Goal: Find specific page/section: Find specific page/section

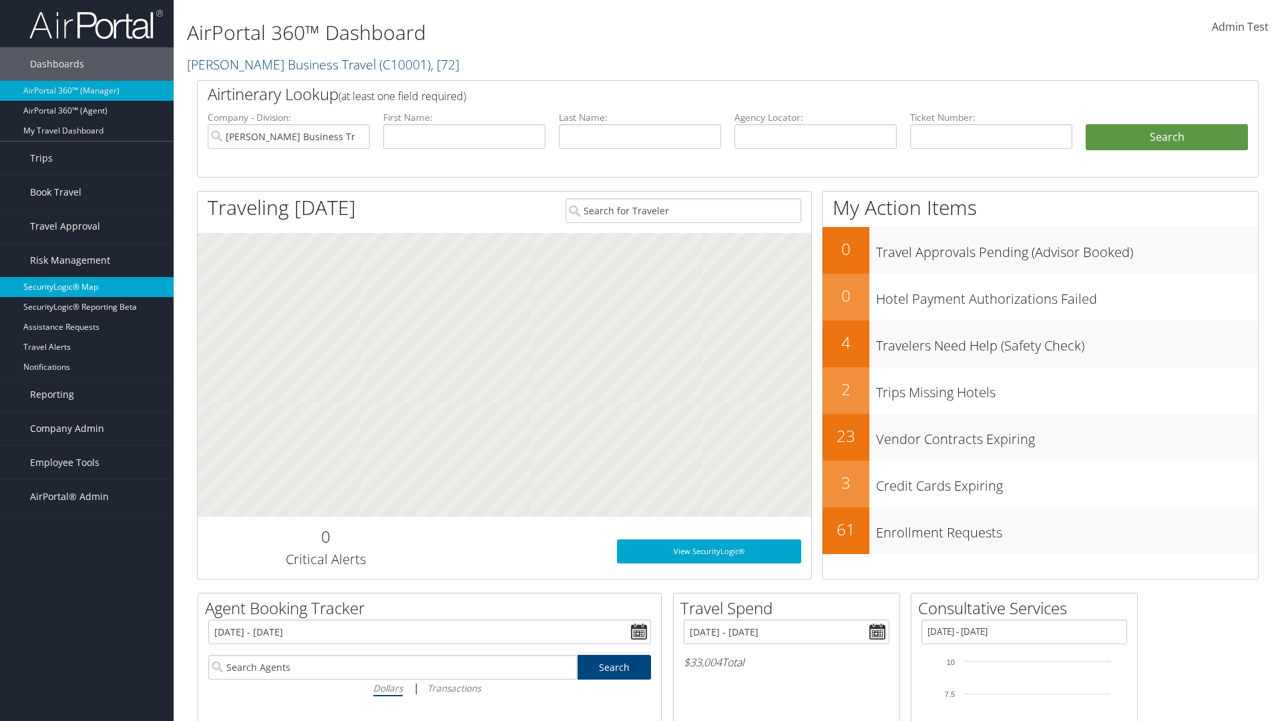
click at [87, 287] on link "SecurityLogic® Map" at bounding box center [87, 287] width 174 height 20
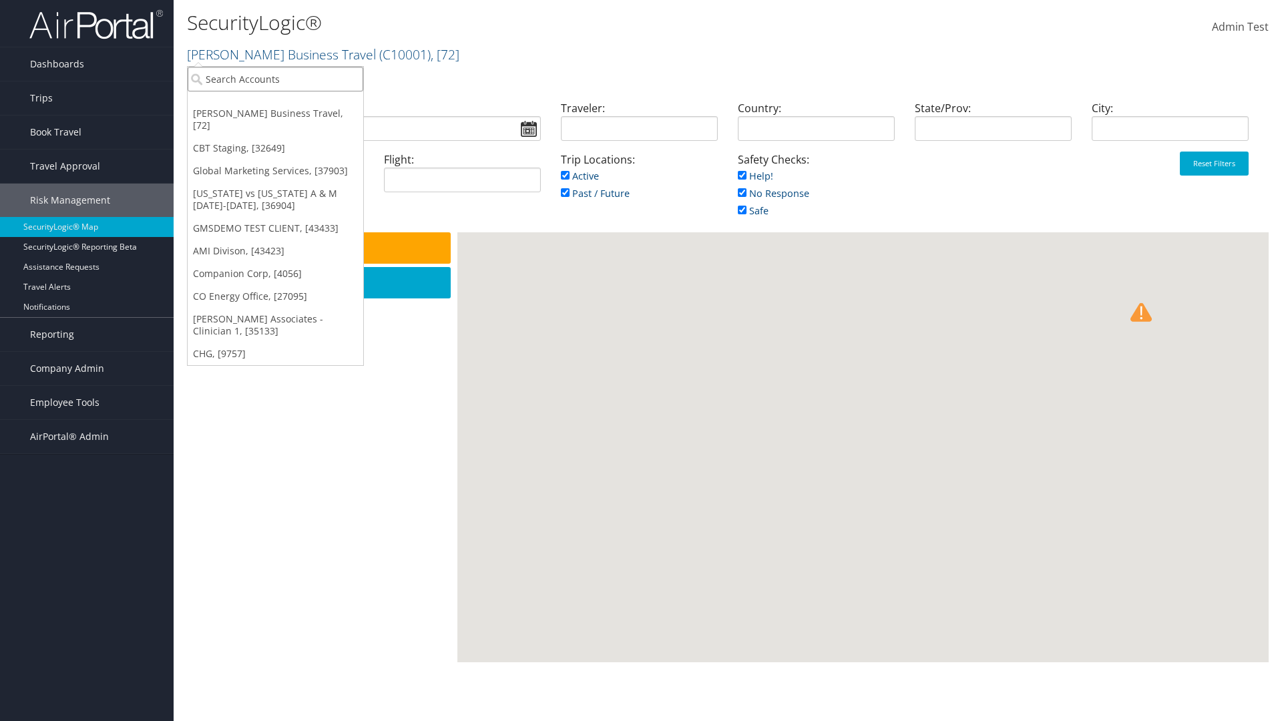
click at [275, 79] on input "search" at bounding box center [276, 79] width 176 height 25
type input "[PERSON_NAME] Business Travel"
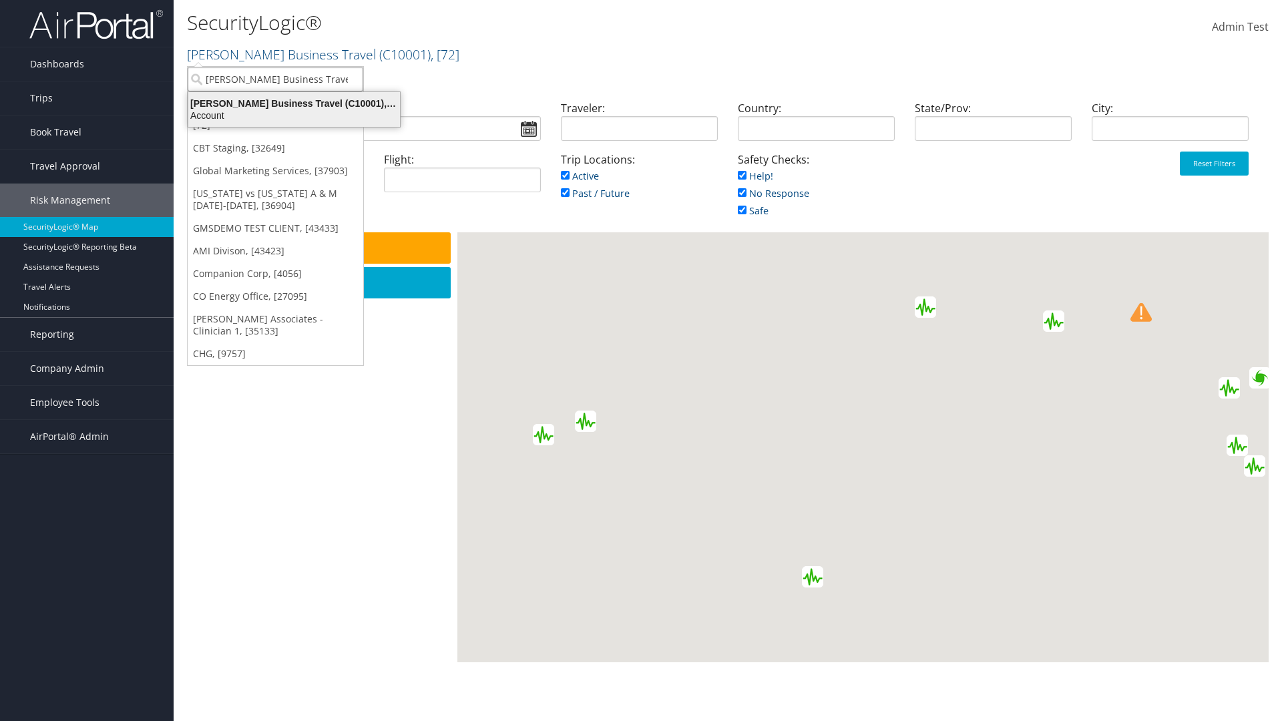
click at [294, 115] on div "Account" at bounding box center [294, 115] width 228 height 12
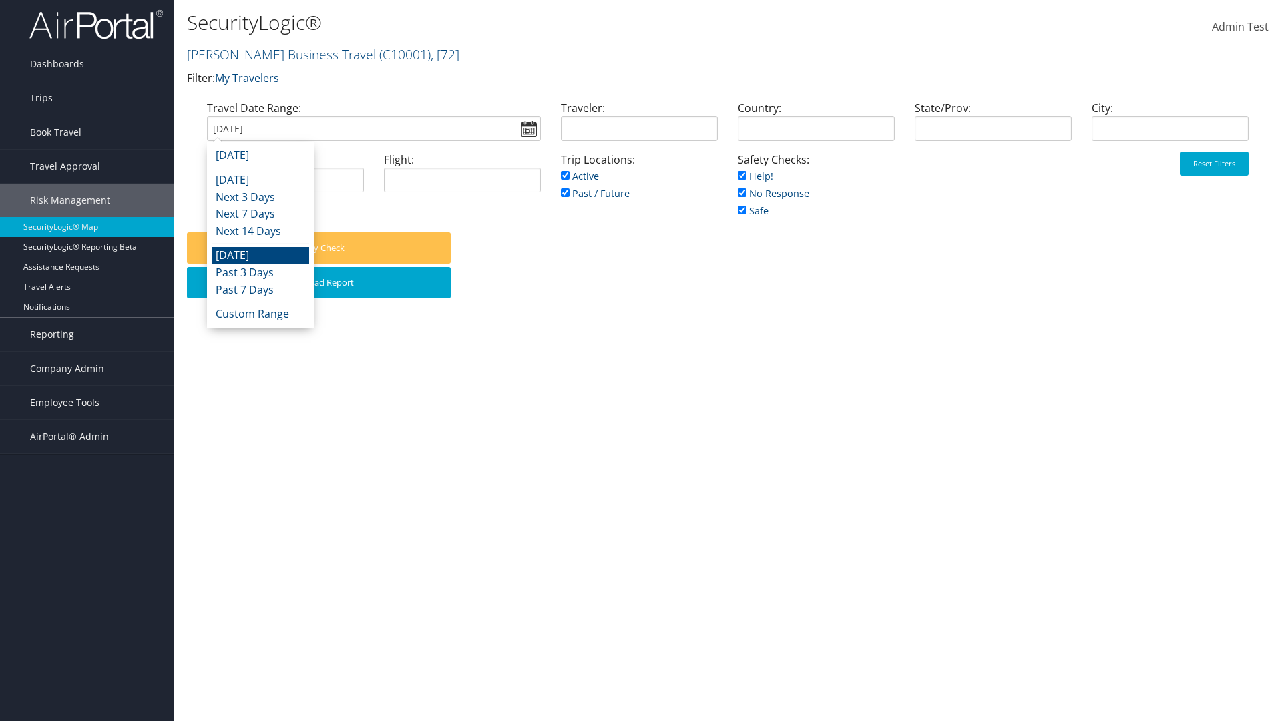
click at [373, 128] on input "[DATE]" at bounding box center [374, 128] width 334 height 25
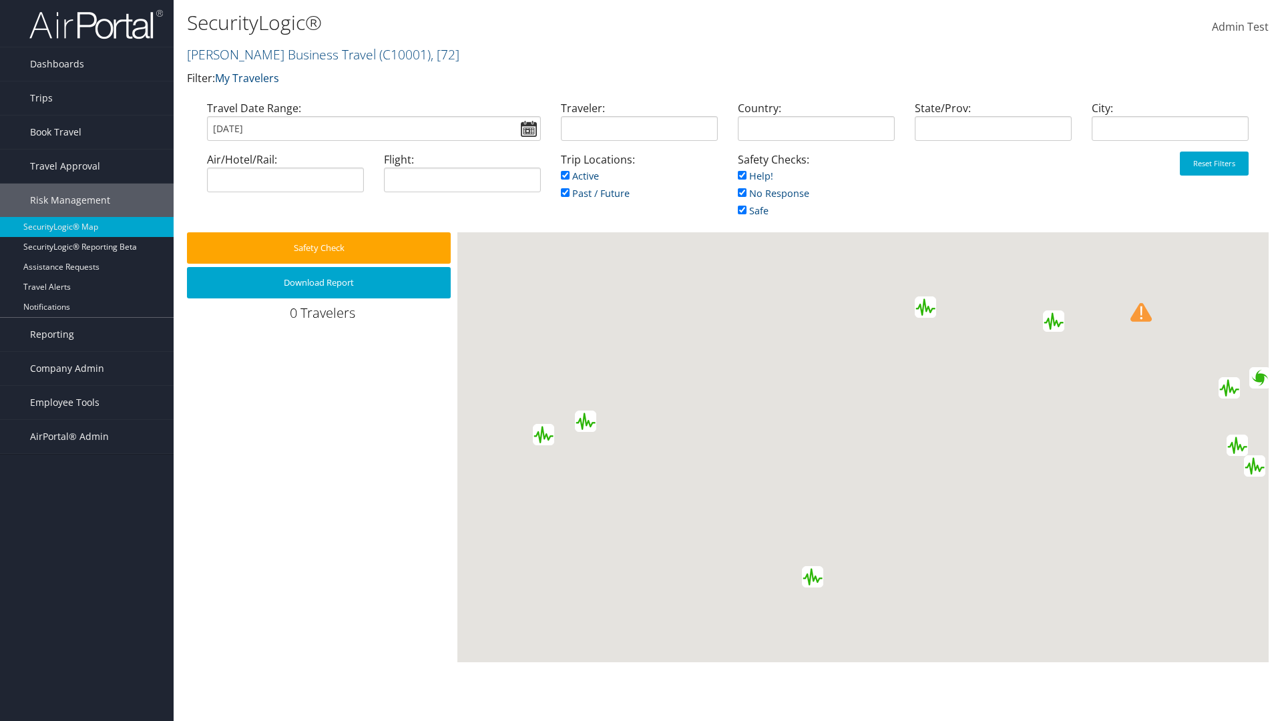
click at [373, 128] on input "[DATE]" at bounding box center [374, 128] width 334 height 25
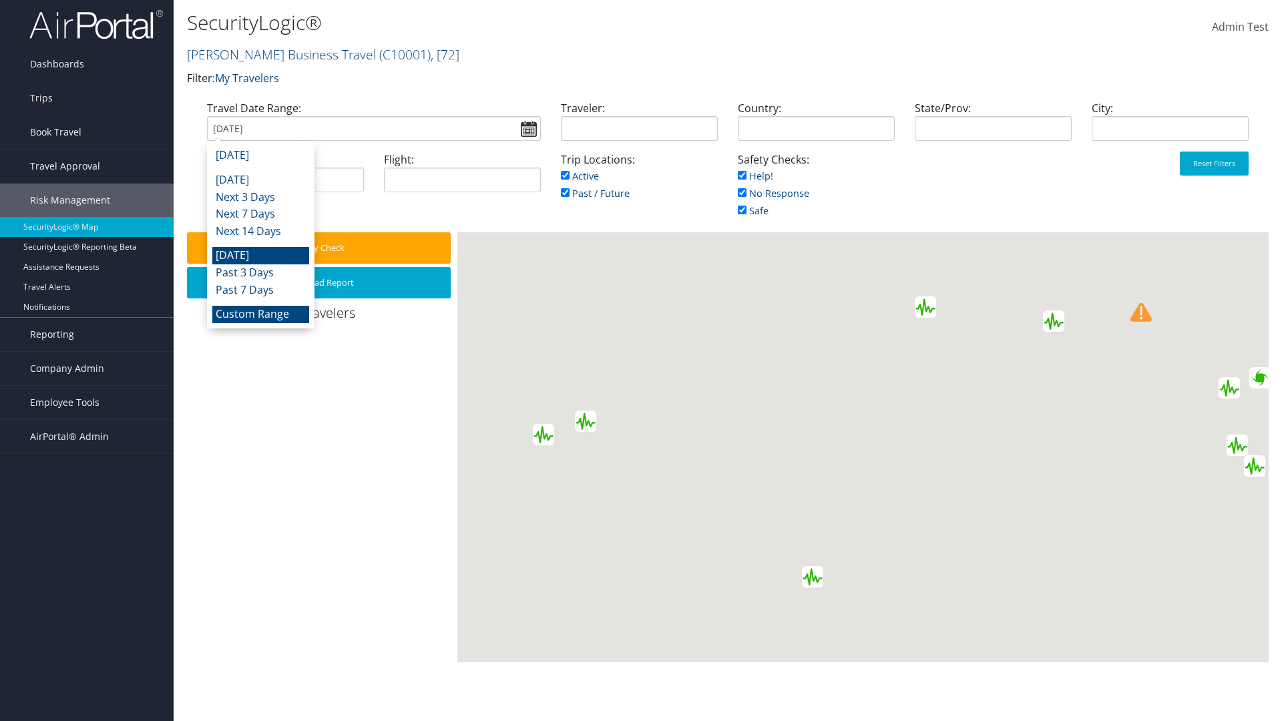
click at [260, 314] on li "Custom Range" at bounding box center [260, 314] width 97 height 17
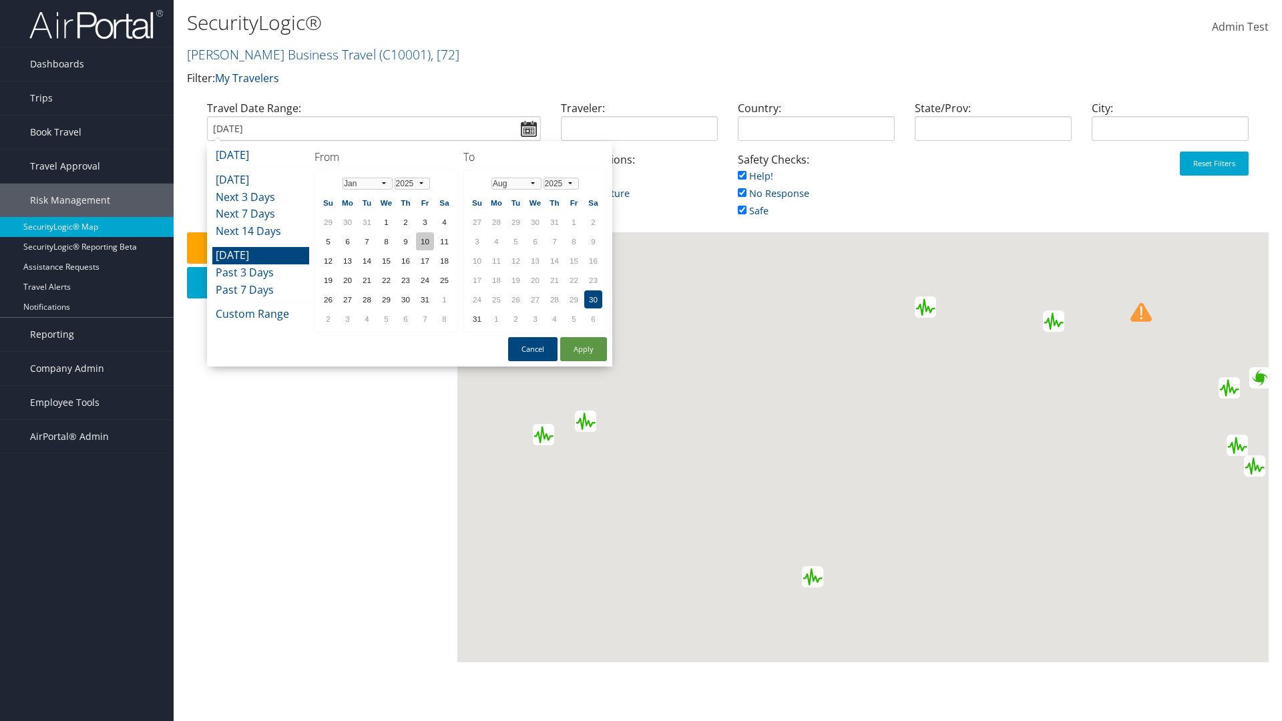
click at [425, 241] on td "10" at bounding box center [425, 241] width 18 height 18
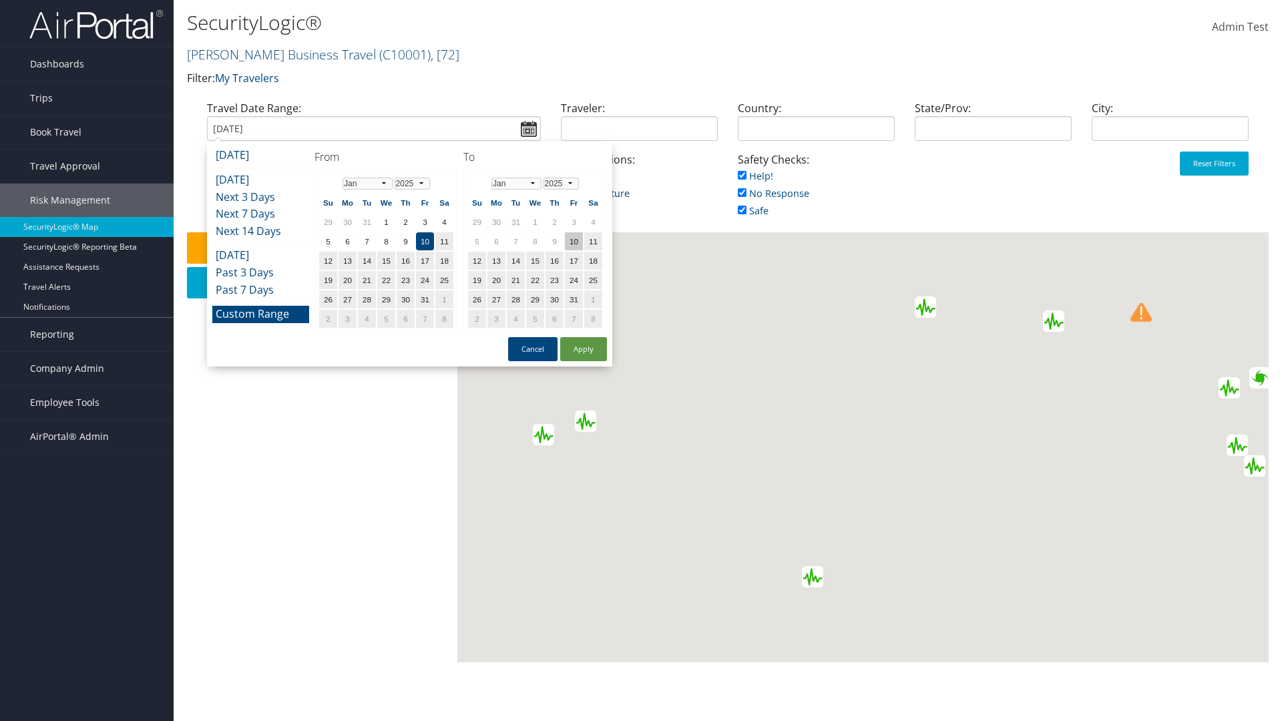
click at [573, 241] on td "10" at bounding box center [574, 241] width 18 height 18
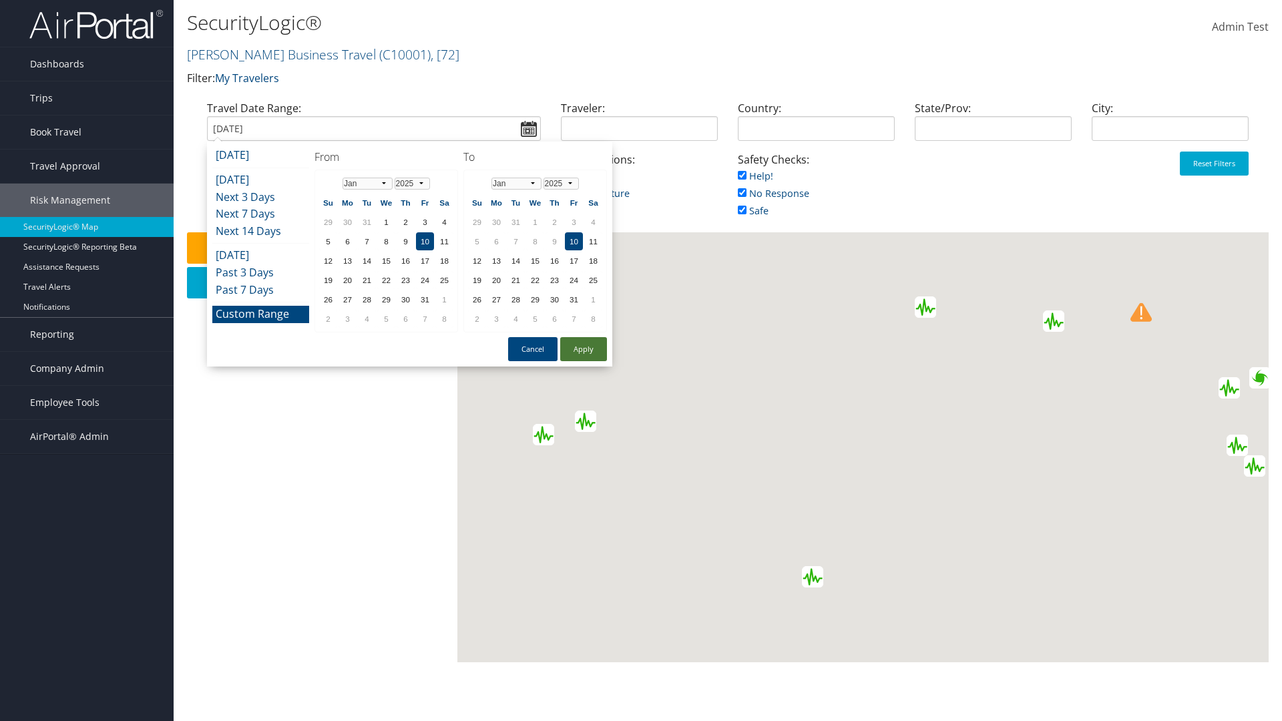
click at [583, 349] on button "Apply" at bounding box center [583, 349] width 47 height 24
type input "[DATE]"
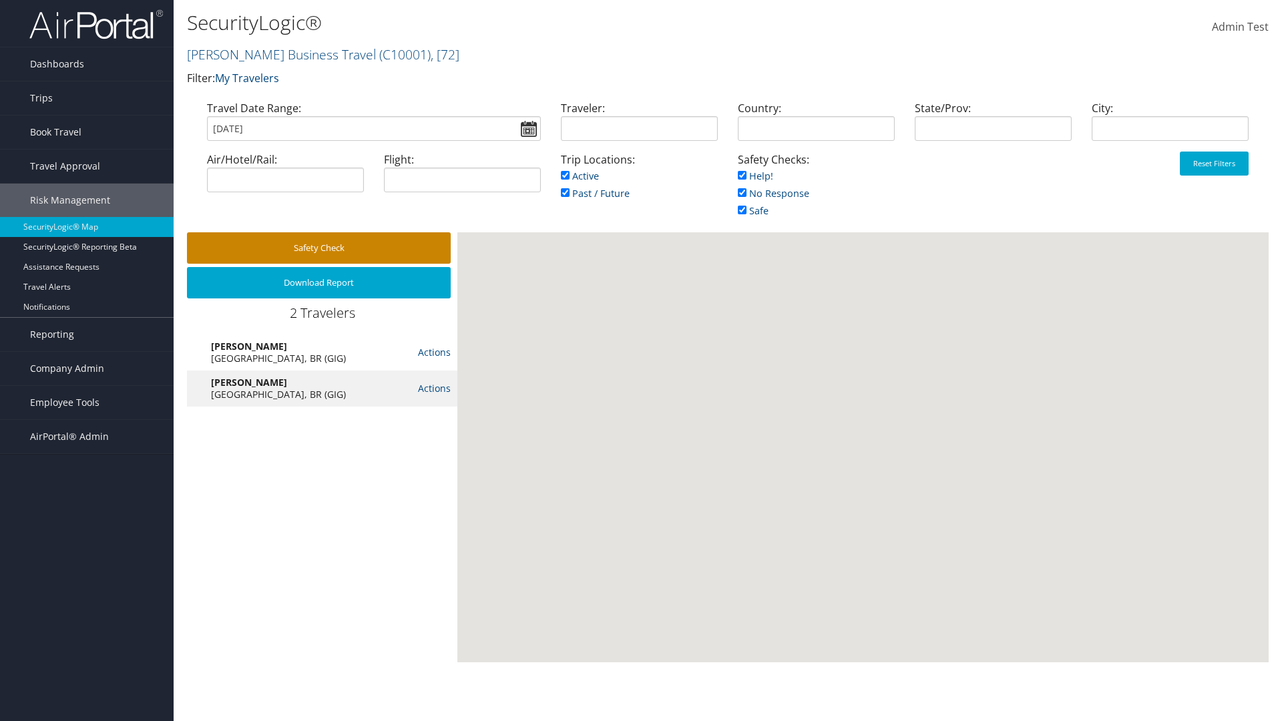
click at [318, 248] on button "Safety Check" at bounding box center [319, 247] width 264 height 31
